Goal: Information Seeking & Learning: Check status

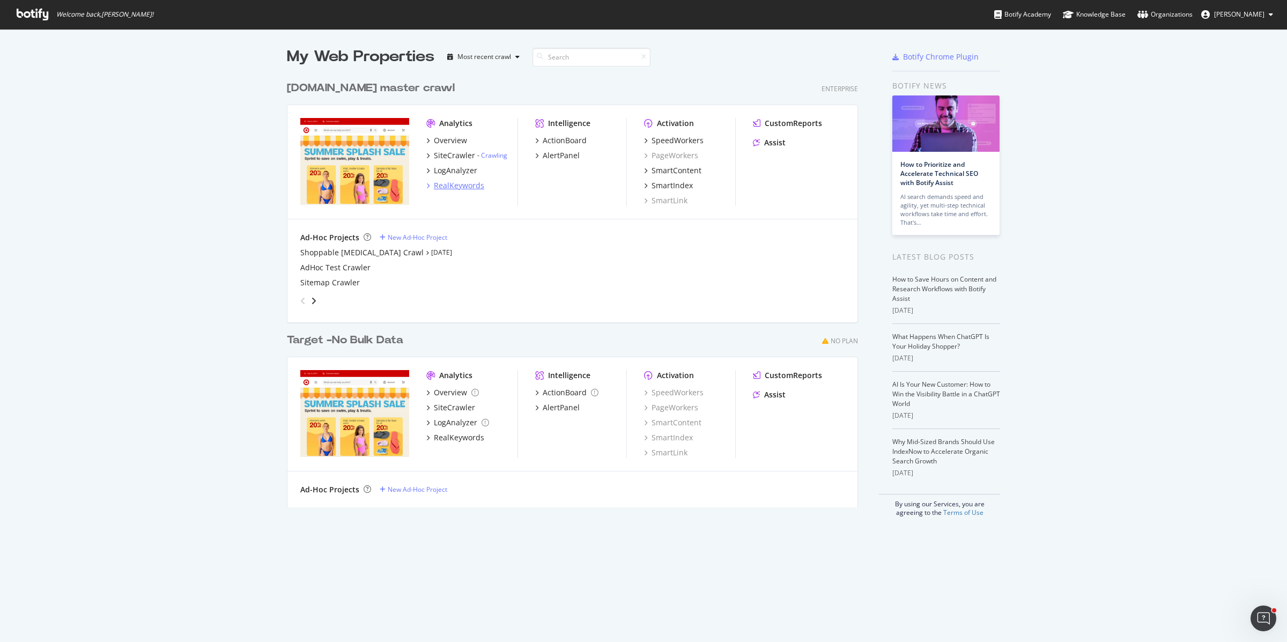
click at [453, 187] on div "RealKeywords" at bounding box center [459, 185] width 50 height 11
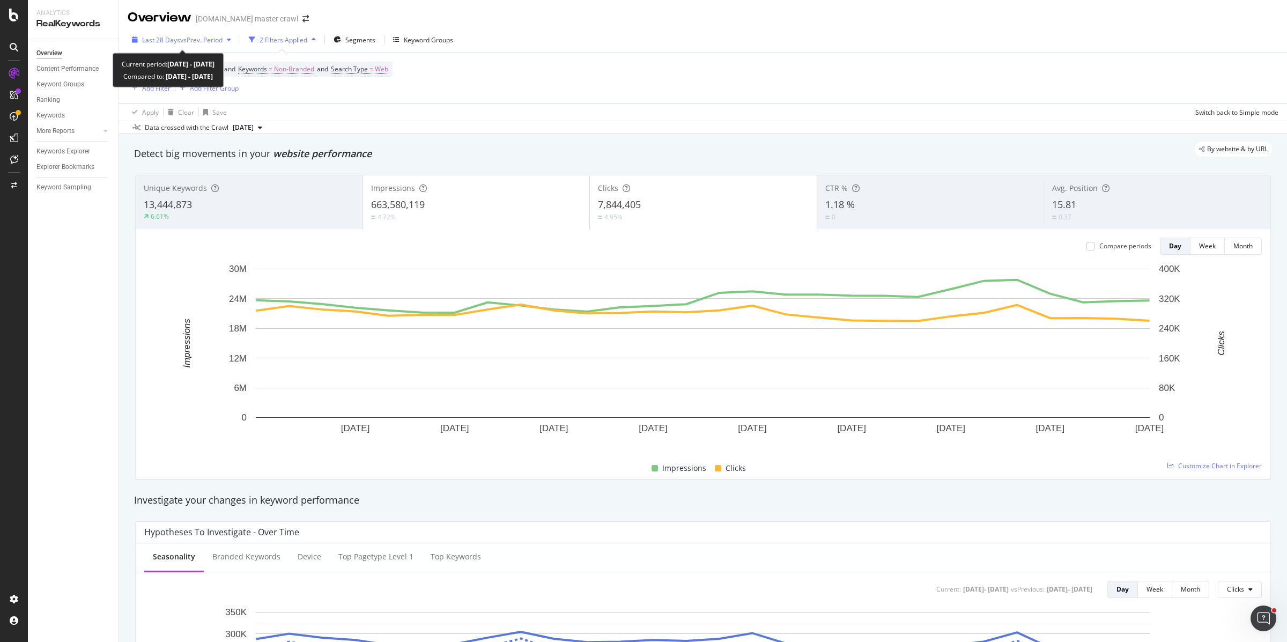
click at [191, 41] on span "vs Prev. Period" at bounding box center [201, 39] width 42 height 9
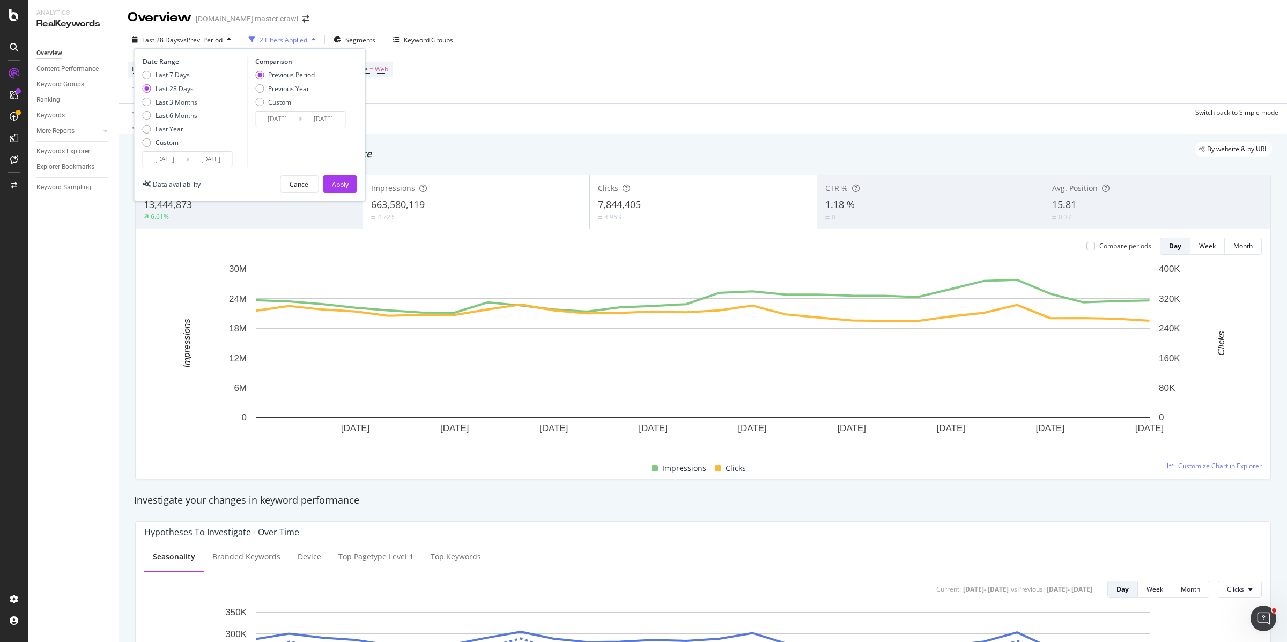
click at [173, 167] on div "[DATE] Navigate forward to interact with the calendar and select a date. Press …" at bounding box center [188, 159] width 90 height 16
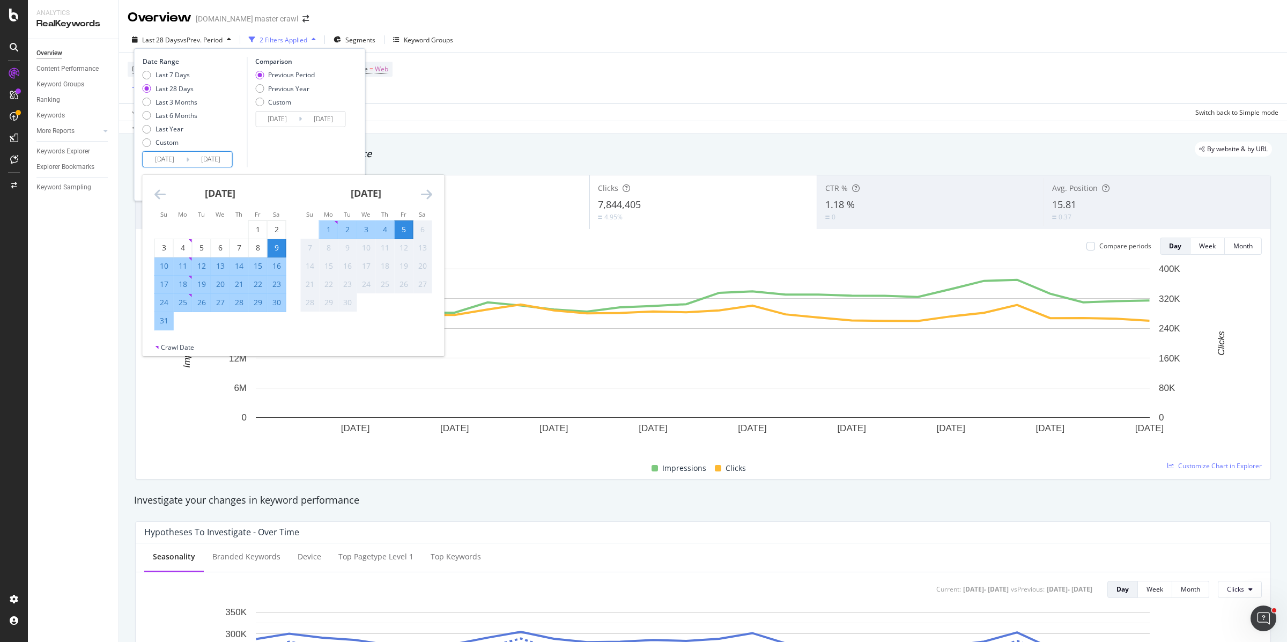
click at [171, 159] on input "[DATE]" at bounding box center [164, 159] width 43 height 15
click at [166, 321] on div "31" at bounding box center [164, 320] width 18 height 11
type input "[DATE]"
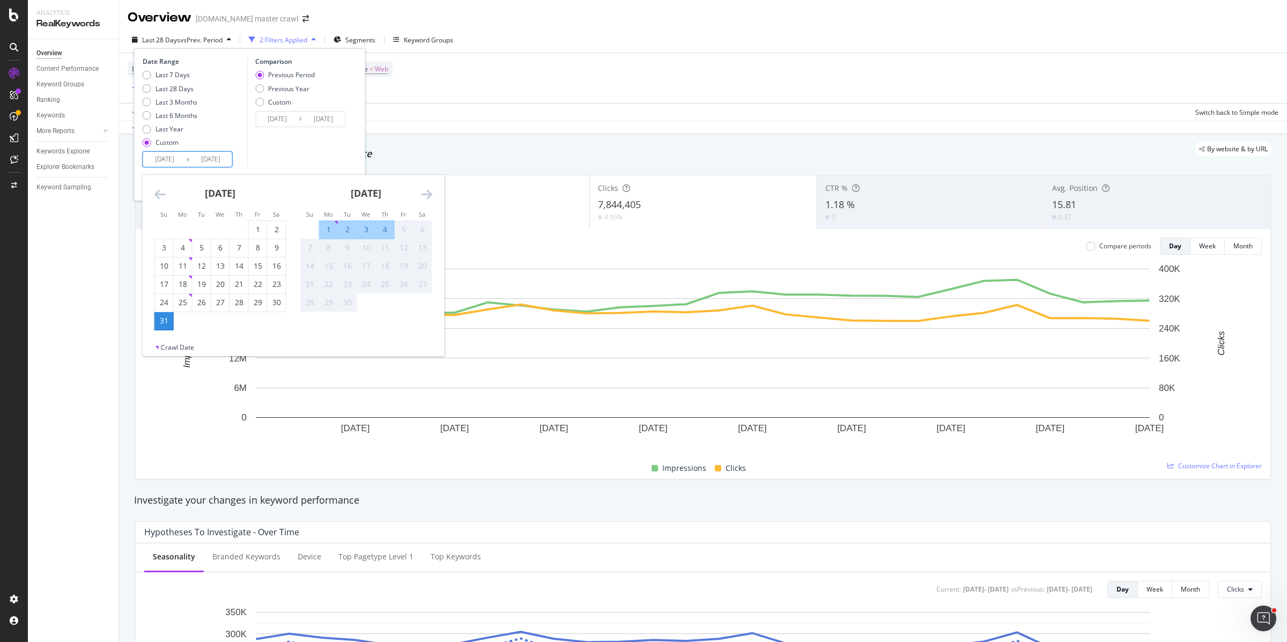
click at [389, 231] on div "4" at bounding box center [385, 229] width 18 height 11
type input "[DATE]"
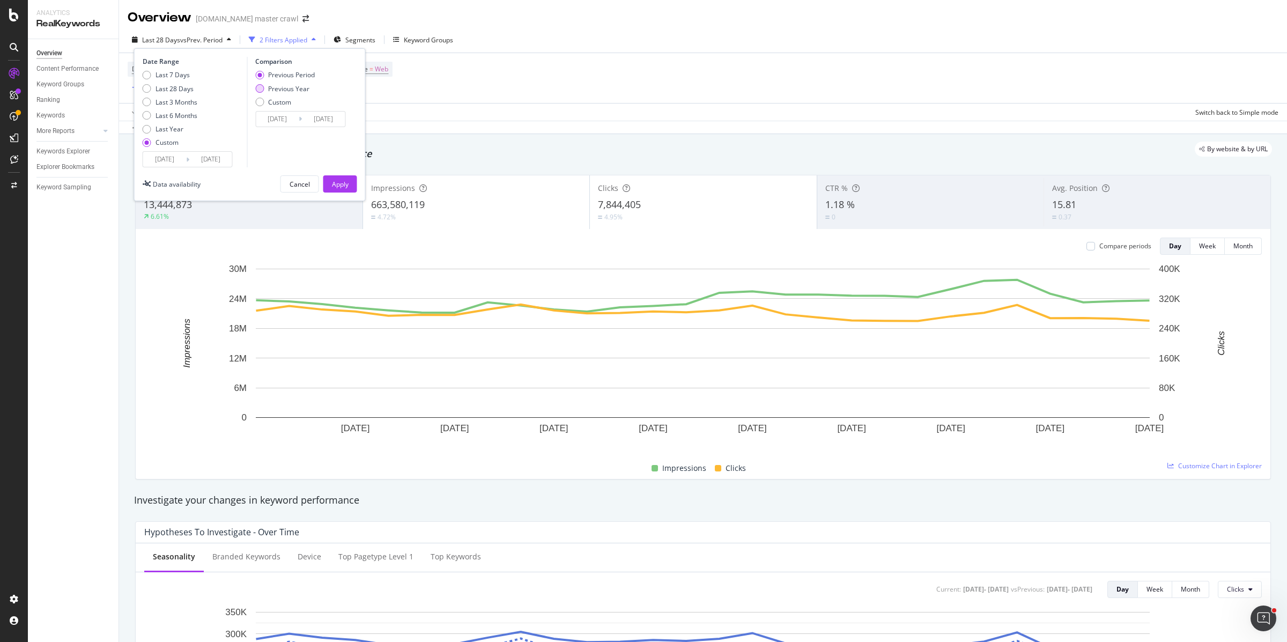
click at [294, 90] on div "Previous Year" at bounding box center [288, 88] width 41 height 9
type input "[DATE]"
click at [344, 187] on div "Apply" at bounding box center [340, 184] width 17 height 9
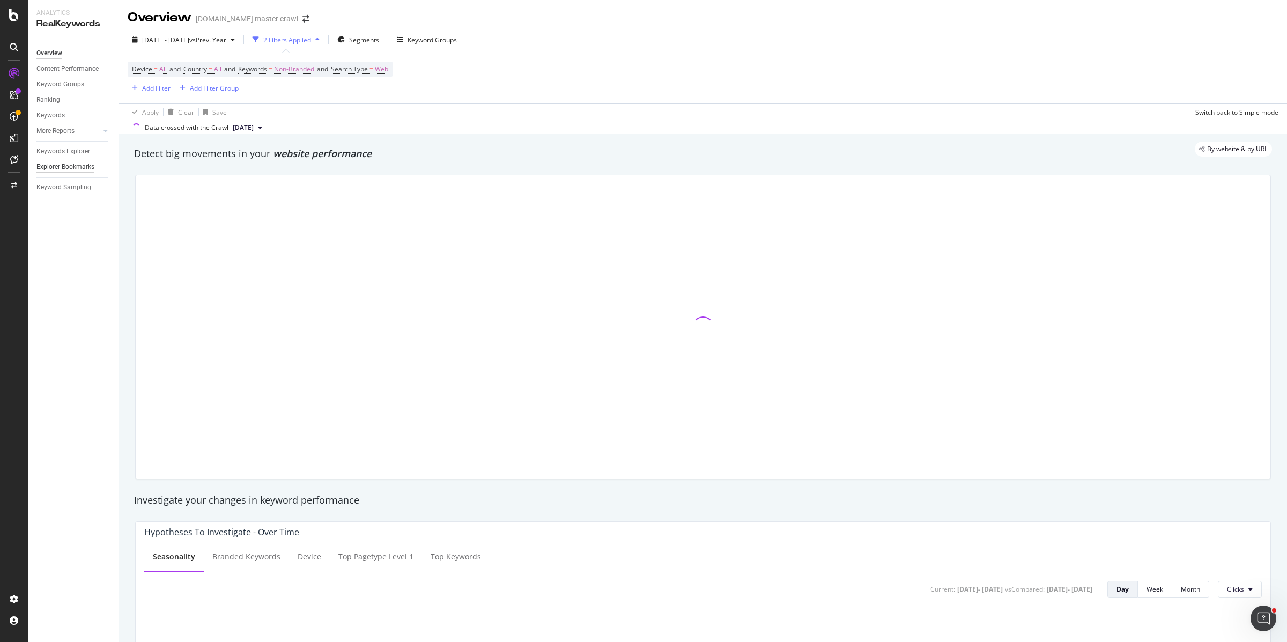
click at [62, 171] on div "Explorer Bookmarks" at bounding box center [65, 166] width 58 height 11
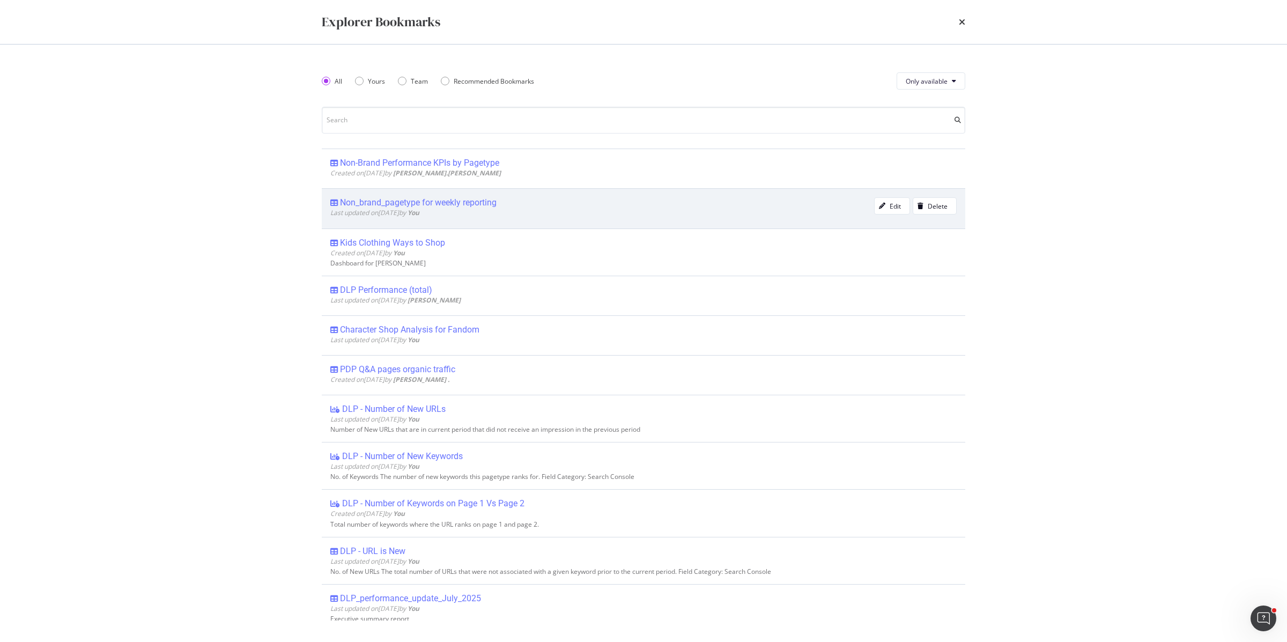
click at [452, 203] on div "Non_brand_pagetype for weekly reporting" at bounding box center [418, 202] width 157 height 11
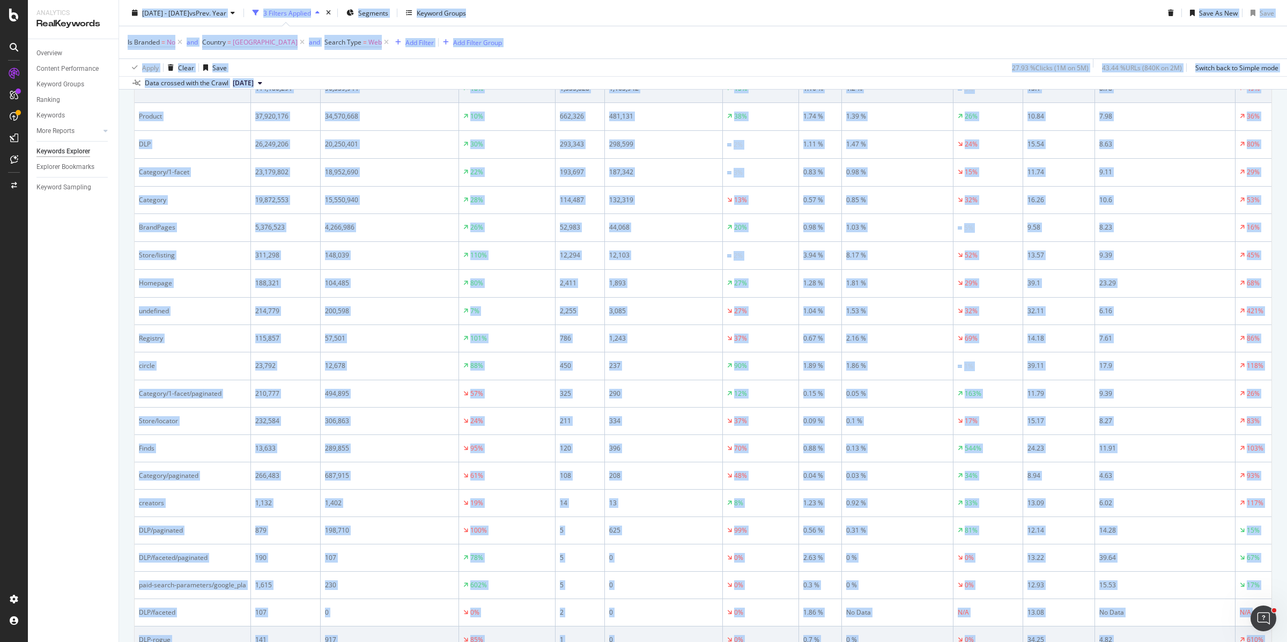
scroll to position [617, 0]
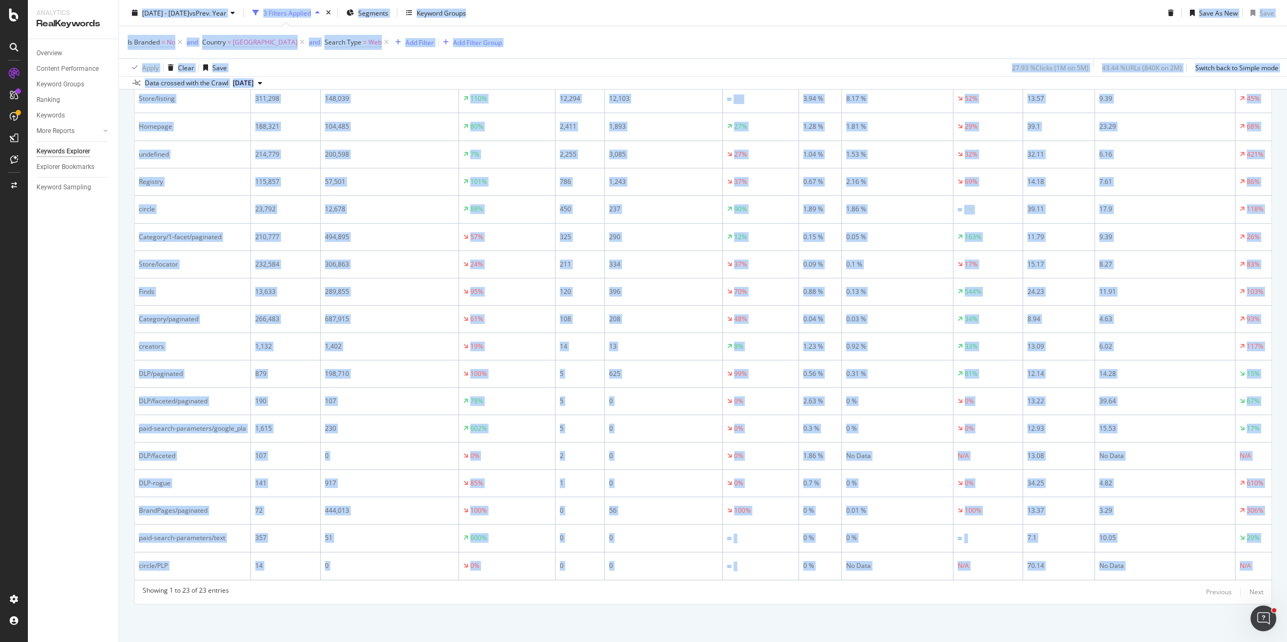
drag, startPoint x: 124, startPoint y: 13, endPoint x: 1357, endPoint y: 569, distance: 1352.3
click at [1286, 569] on html "Analytics RealKeywords Overview Content Performance Keyword Groups Ranking Keyw…" at bounding box center [643, 321] width 1287 height 642
copy div "3962 Lor. 26ip - Dol. 8si am Cons. Adip 7 Elitsed Doeiusm Temporin Utlabor Etdo…"
click at [162, 40] on span "=" at bounding box center [163, 42] width 4 height 9
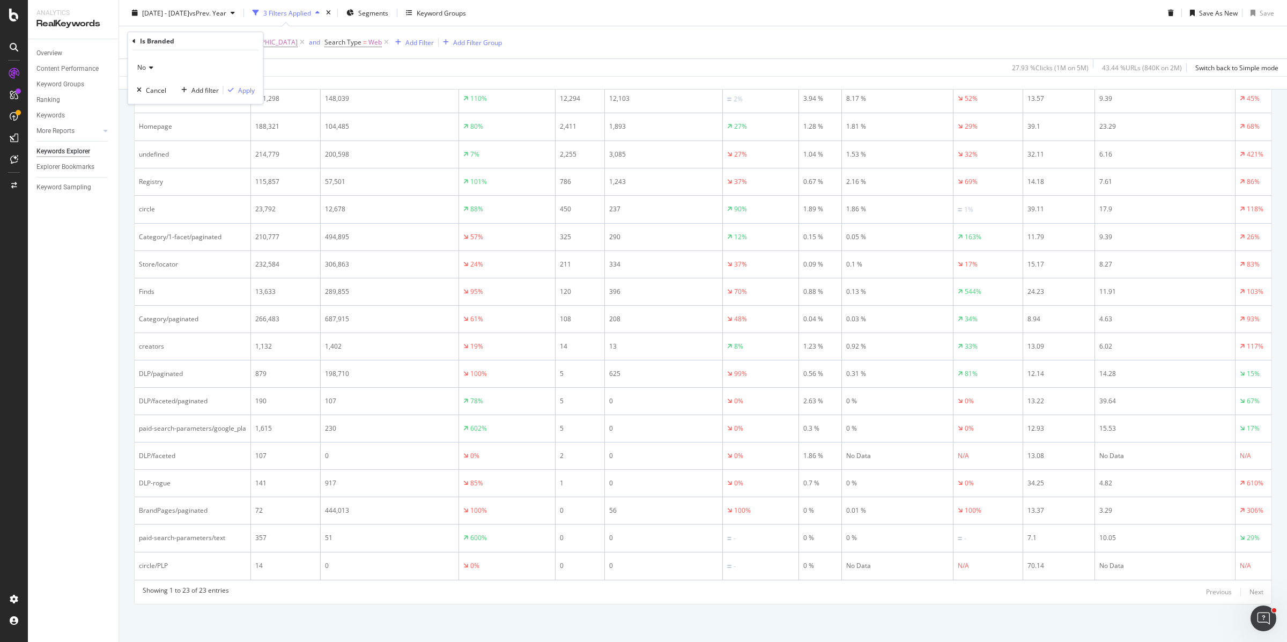
click at [146, 71] on icon at bounding box center [150, 67] width 8 height 6
click at [152, 91] on span "Yes" at bounding box center [147, 89] width 11 height 9
click at [251, 86] on div "Apply" at bounding box center [246, 89] width 17 height 9
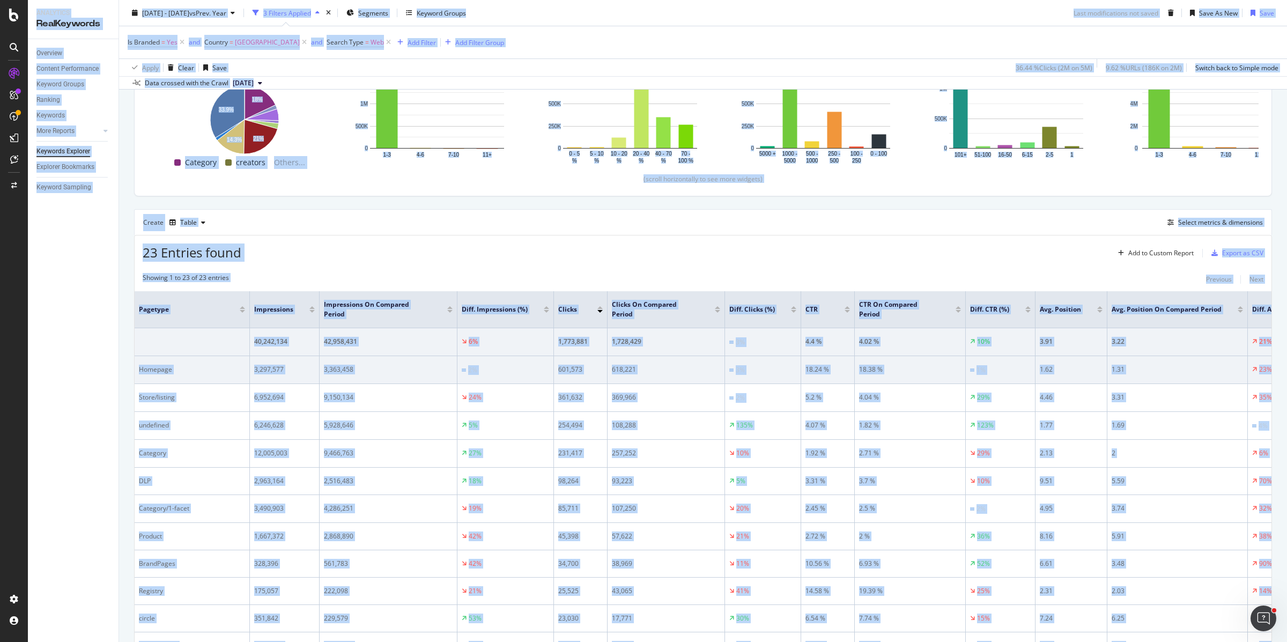
scroll to position [188, 0]
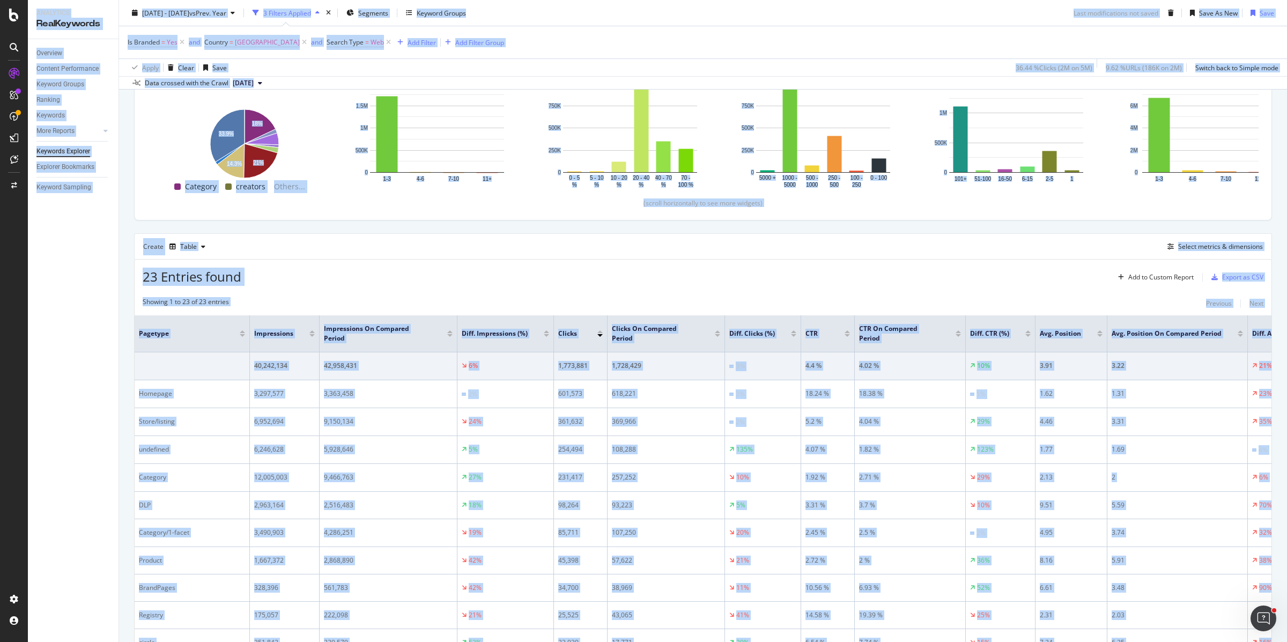
click at [125, 19] on div "[DATE] - [DATE] vs Prev. Year 3 Filters Applied Segments Keyword Groups Last mo…" at bounding box center [703, 14] width 1168 height 21
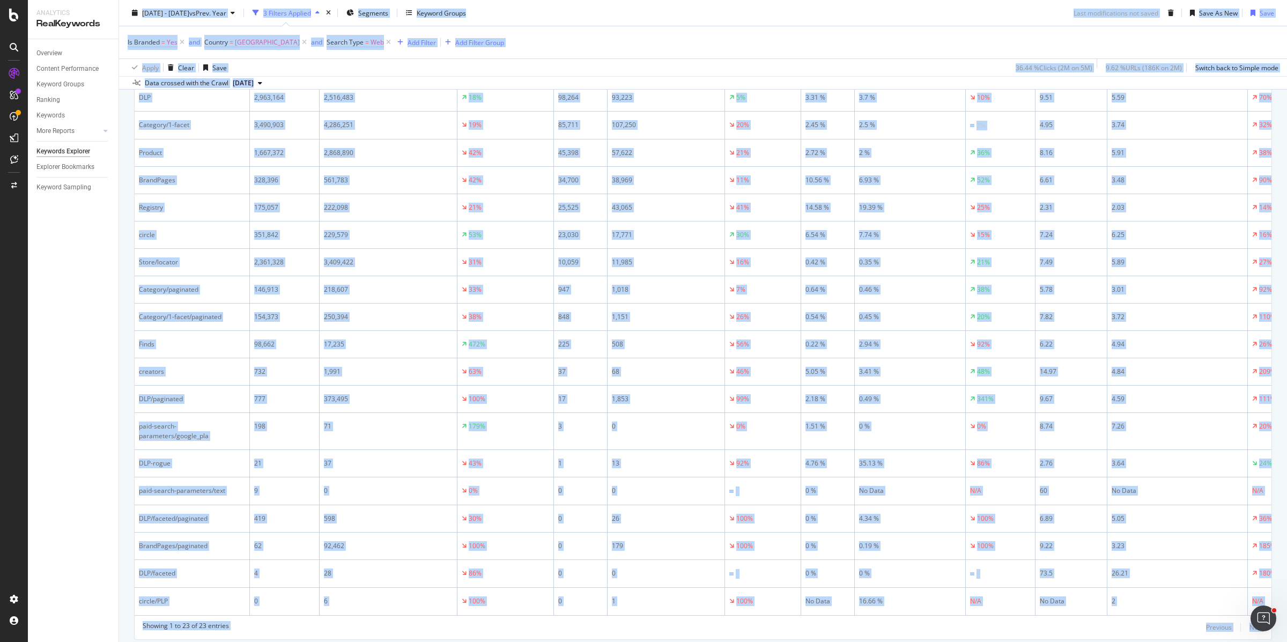
scroll to position [635, 0]
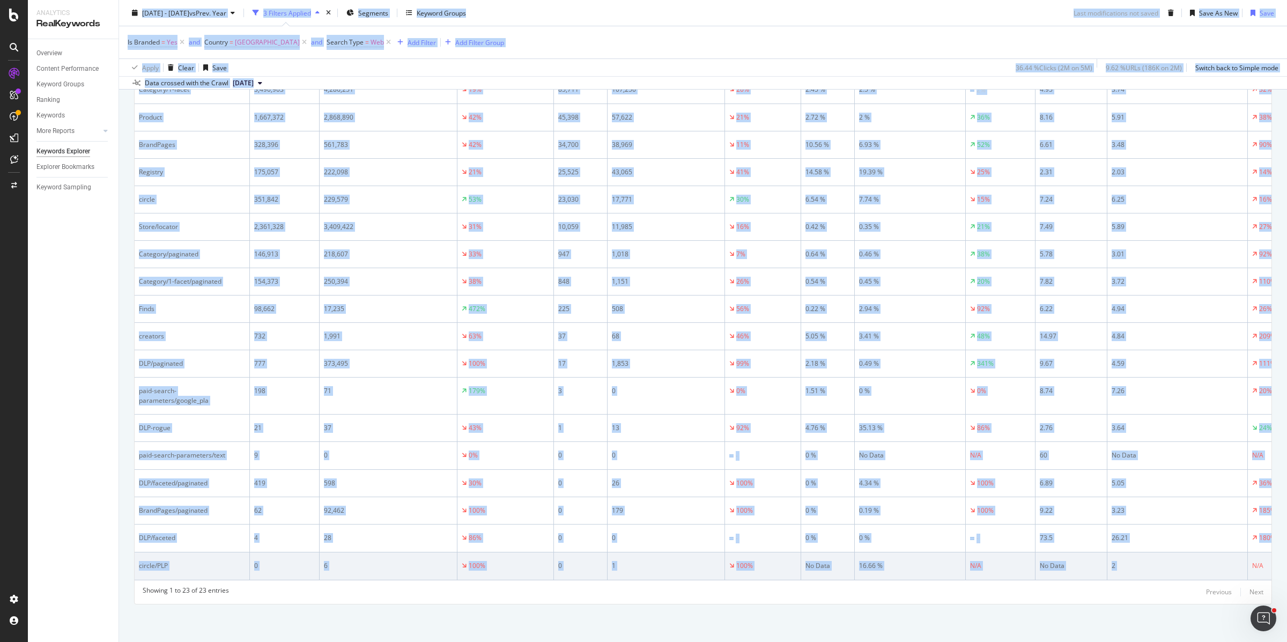
drag, startPoint x: 124, startPoint y: 9, endPoint x: 1249, endPoint y: 564, distance: 1253.9
click at [1249, 564] on div "Keywords Explorer Non_brand_pagetype for weekly reporting [DOMAIN_NAME] master …" at bounding box center [703, 321] width 1168 height 642
copy div "8578 Lor. 65ip - Dol. 8si am Cons. Adip 2 Elitsed Doeiusm Temporin Utlabor Etdo…"
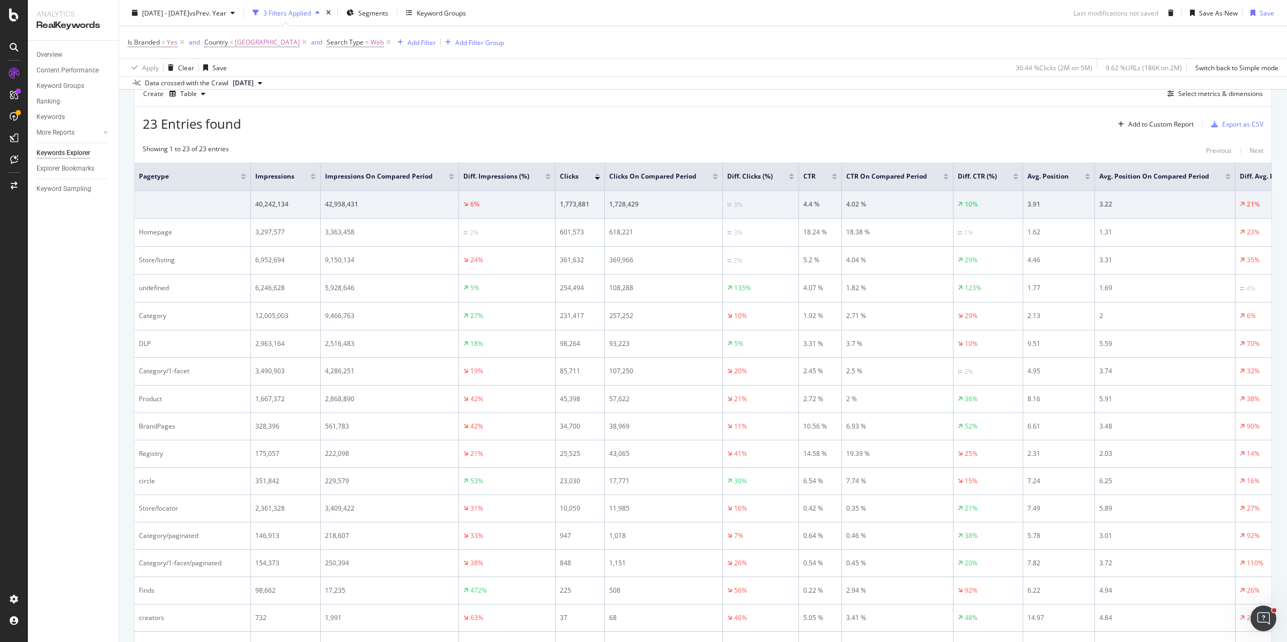
scroll to position [339, 0]
click at [167, 43] on span "Yes" at bounding box center [172, 42] width 11 height 15
click at [152, 68] on icon at bounding box center [152, 67] width 8 height 6
click at [162, 101] on div "No" at bounding box center [196, 104] width 115 height 14
click at [243, 87] on div "Apply" at bounding box center [246, 89] width 17 height 9
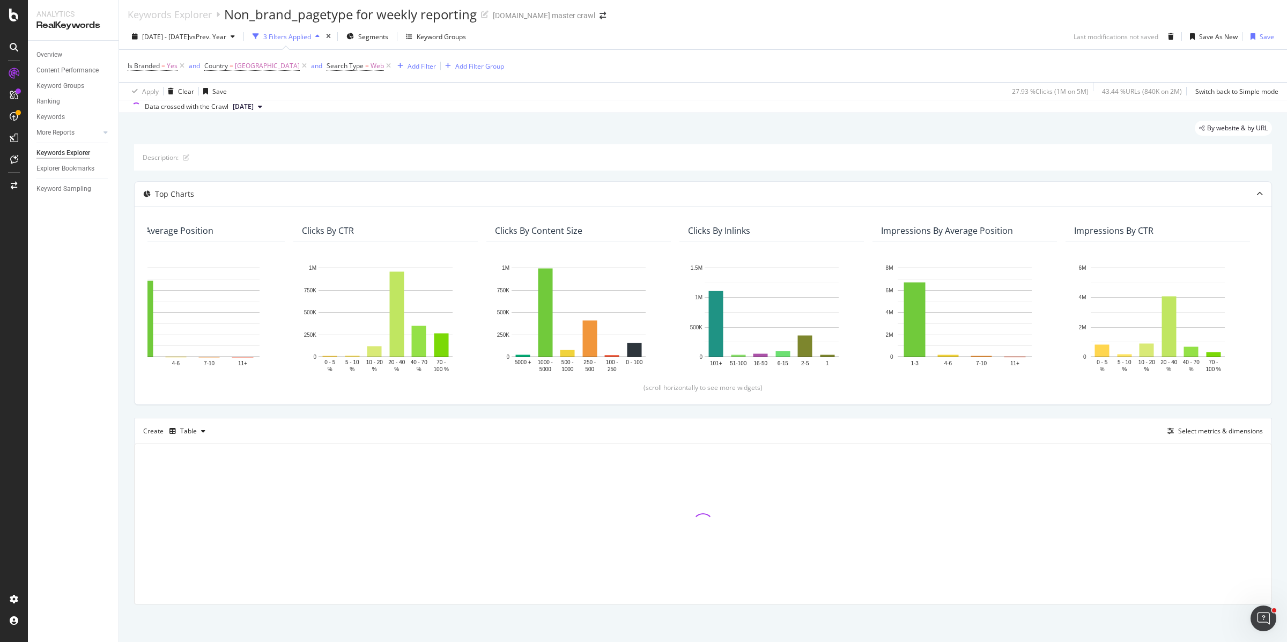
scroll to position [0, 263]
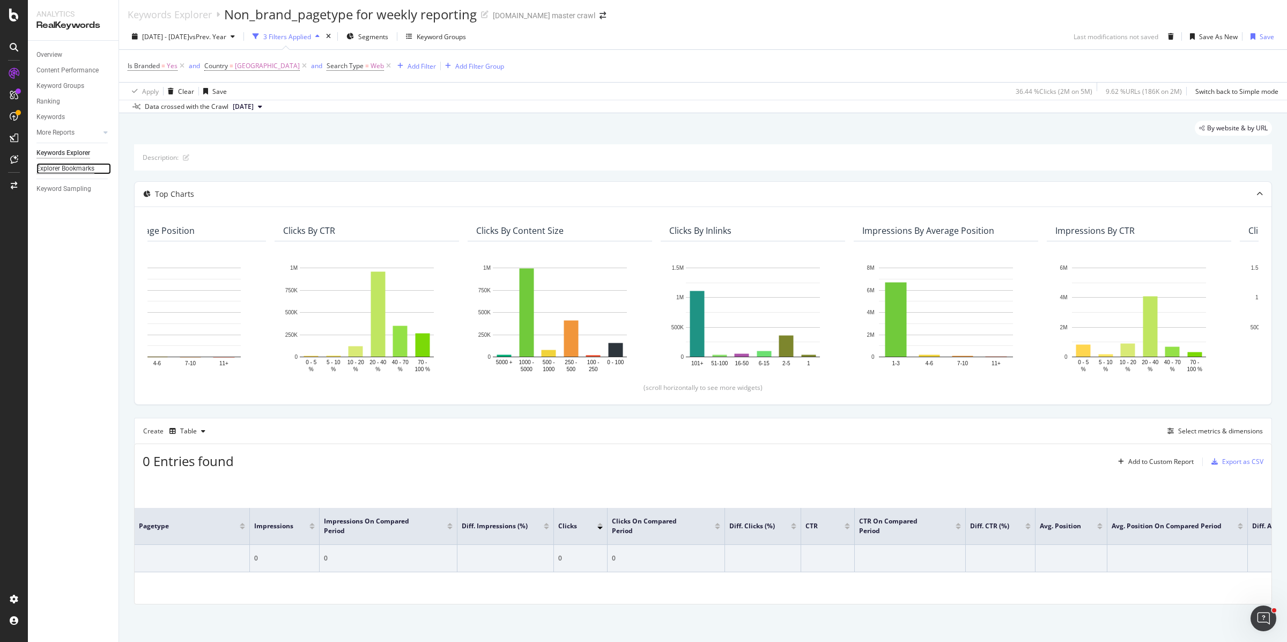
click at [69, 169] on div "Explorer Bookmarks" at bounding box center [65, 168] width 58 height 11
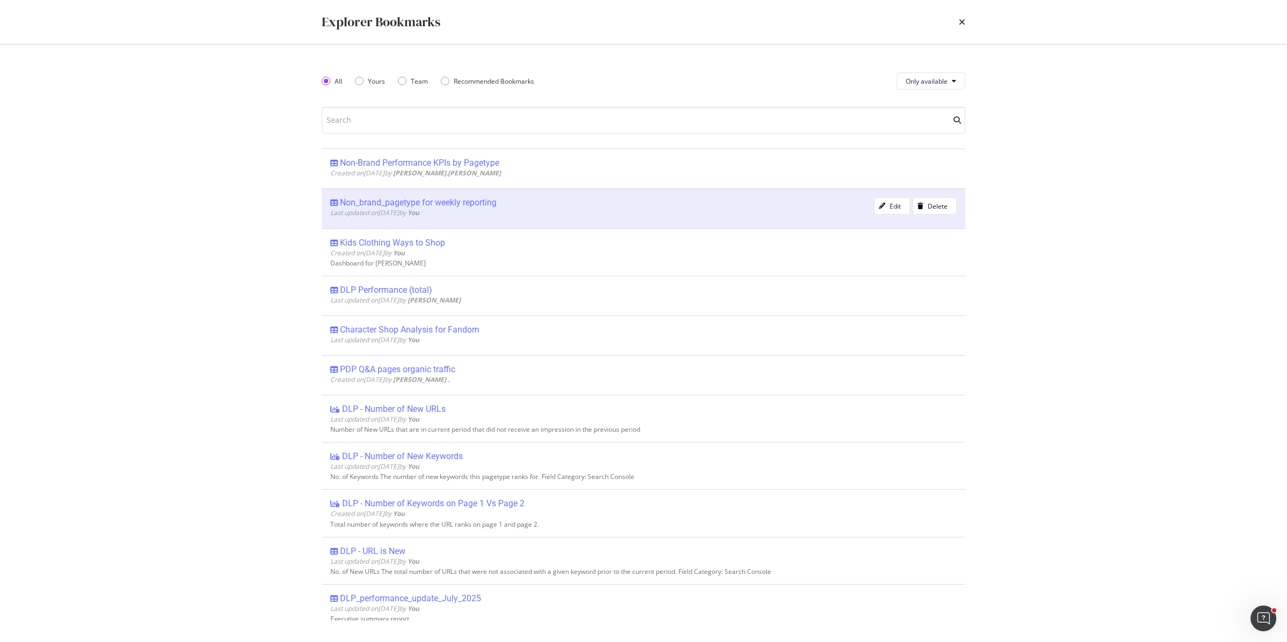
click at [414, 213] on span "Last updated on 2025 Aug 25th by You" at bounding box center [374, 212] width 89 height 9
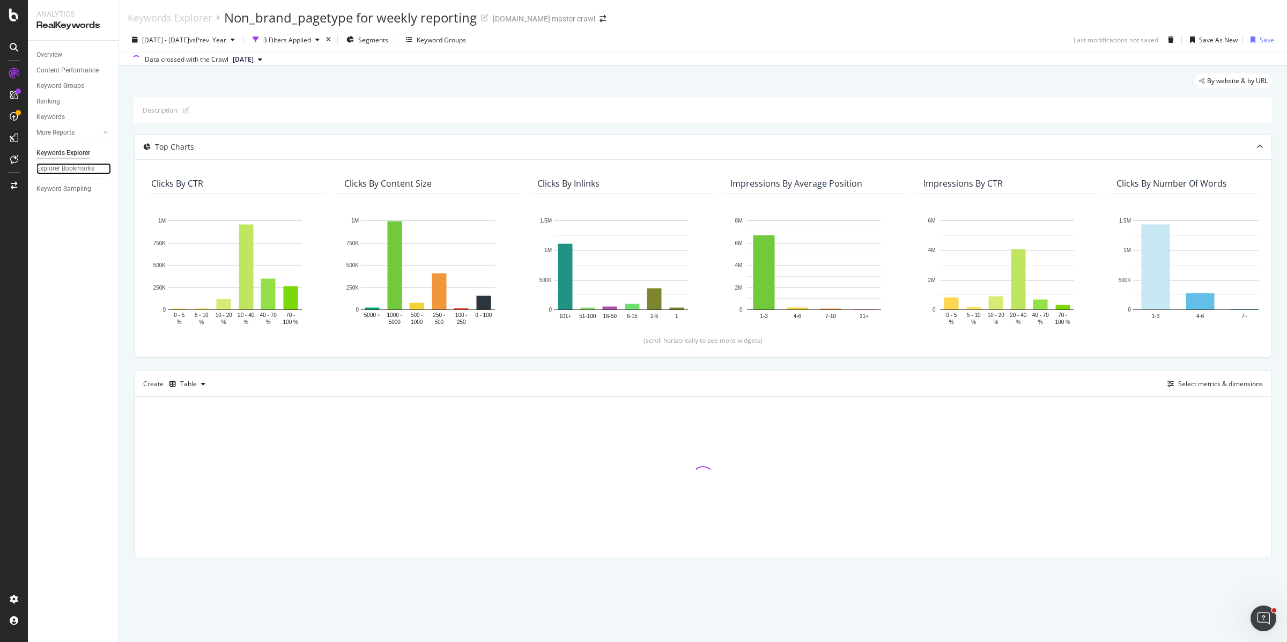
scroll to position [0, 433]
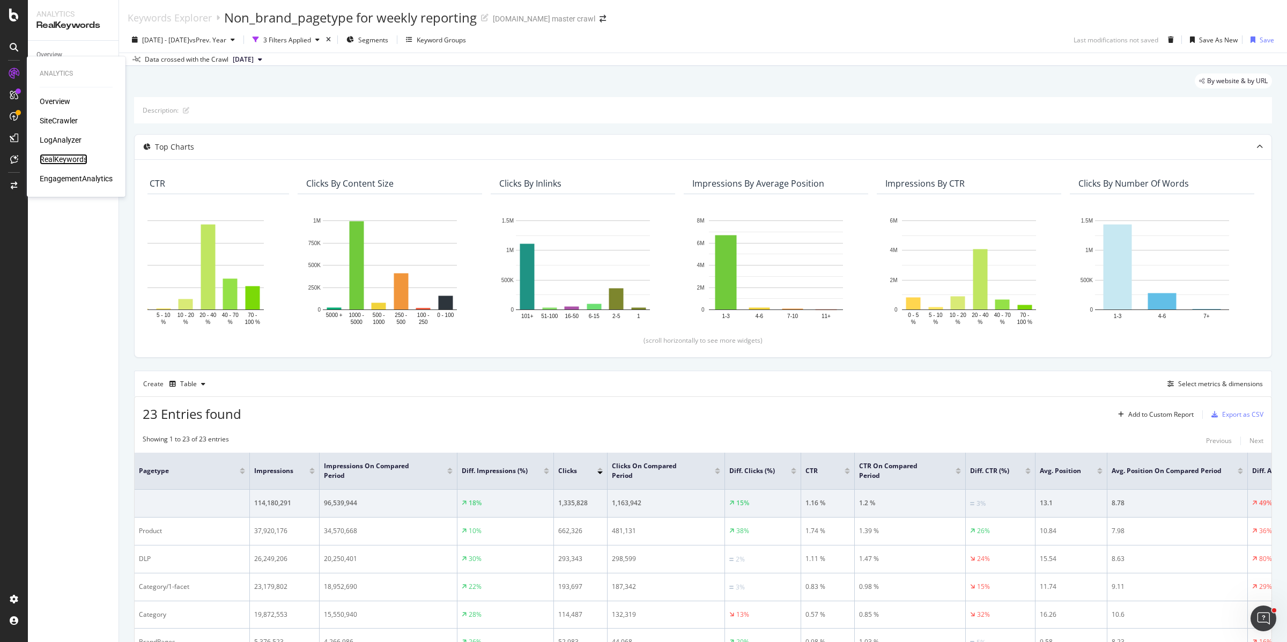
click at [64, 159] on div "RealKeywords" at bounding box center [64, 159] width 48 height 11
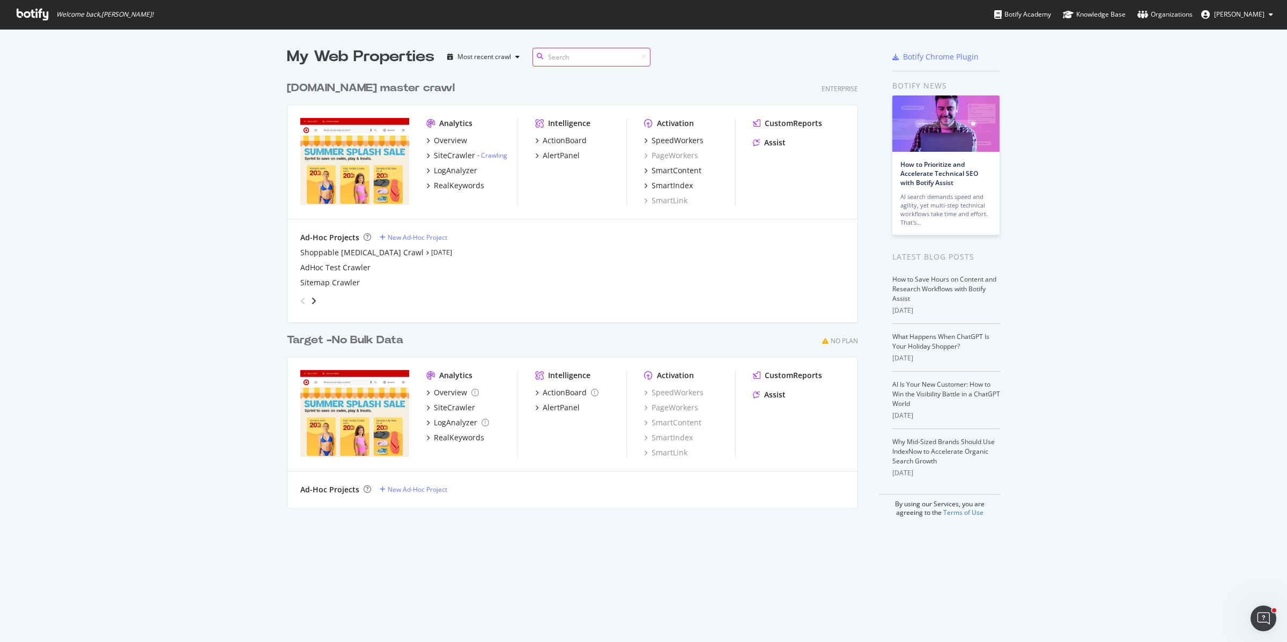
scroll to position [642, 1287]
click at [448, 142] on div "Overview" at bounding box center [450, 140] width 33 height 11
